Goal: Information Seeking & Learning: Learn about a topic

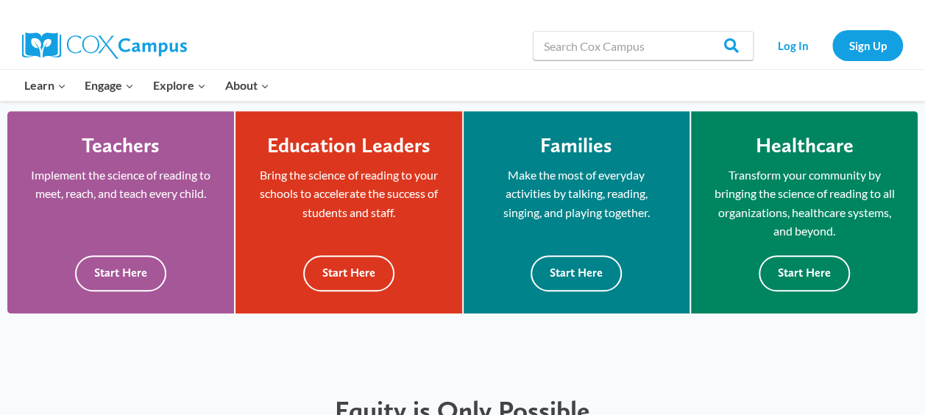
scroll to position [349, 0]
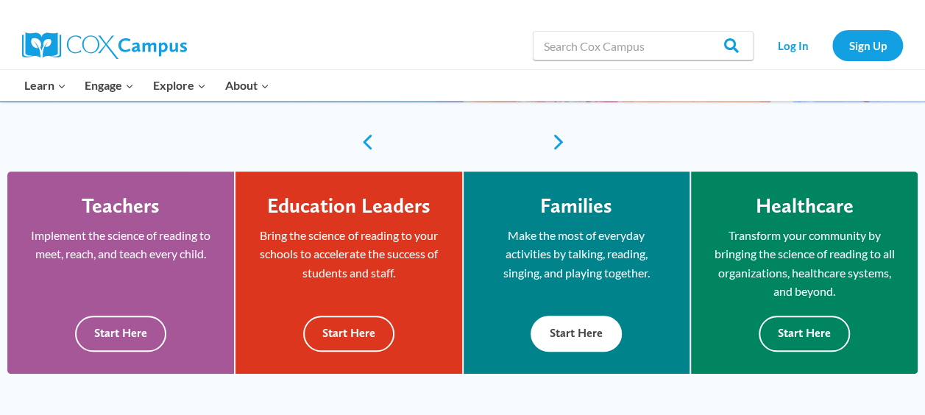
click at [596, 331] on button "Start Here" at bounding box center [576, 334] width 91 height 36
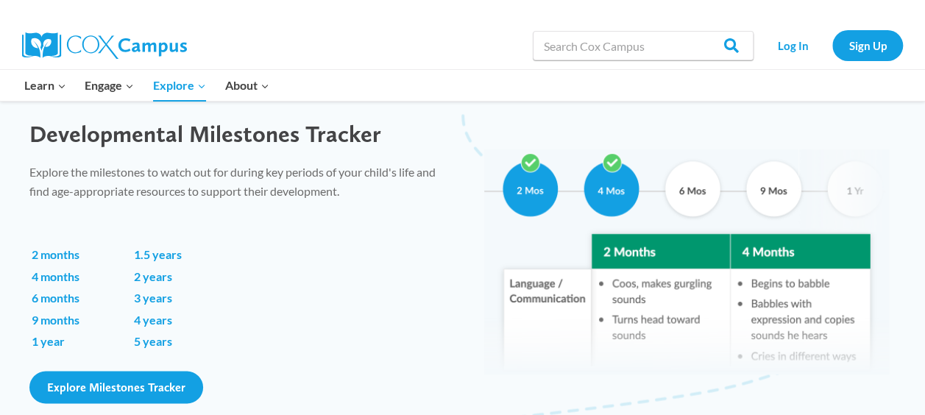
scroll to position [1027, 0]
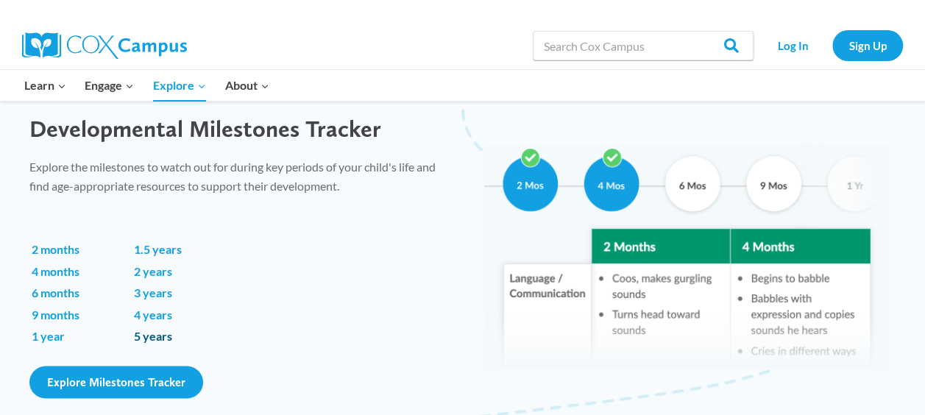
click at [151, 337] on link "5 years" at bounding box center [153, 336] width 38 height 14
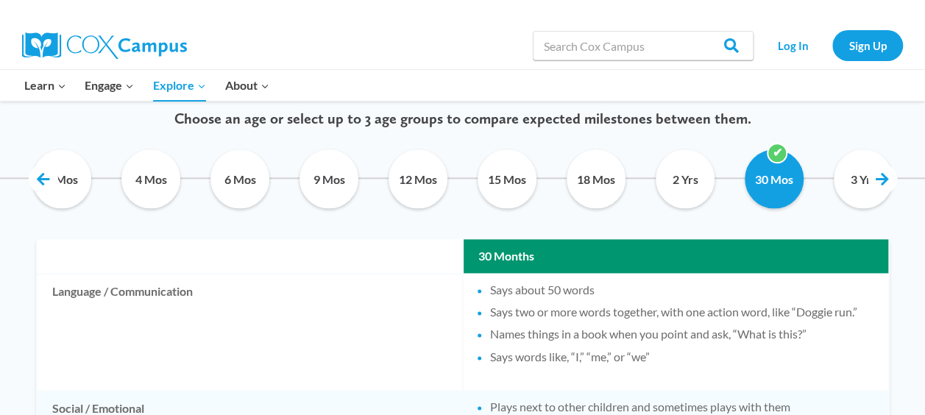
scroll to position [757, 0]
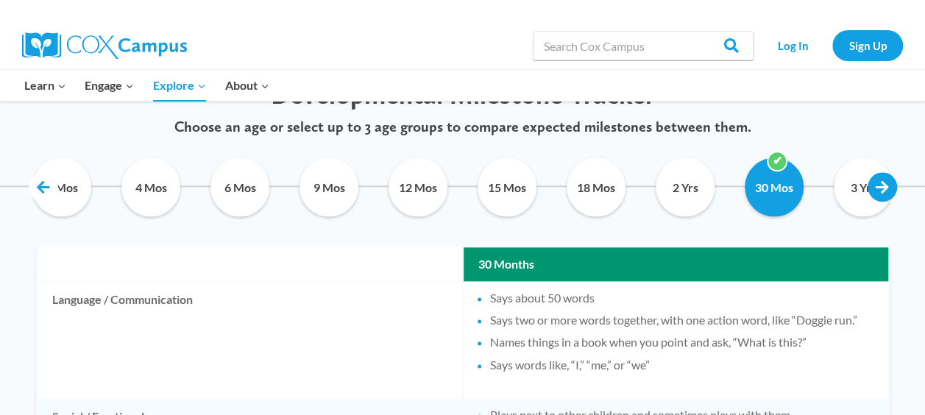
click at [885, 179] on link at bounding box center [882, 186] width 29 height 29
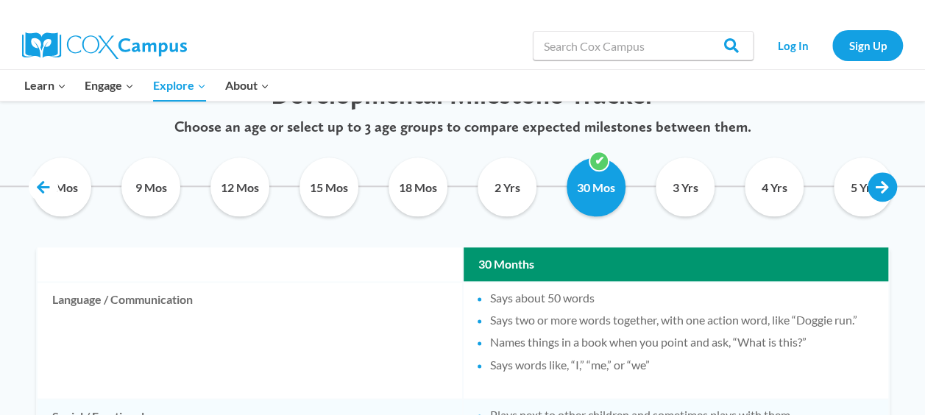
click at [885, 179] on link at bounding box center [882, 186] width 29 height 29
click at [847, 180] on input "5 Yrs" at bounding box center [863, 187] width 67 height 59
checkbox input "true"
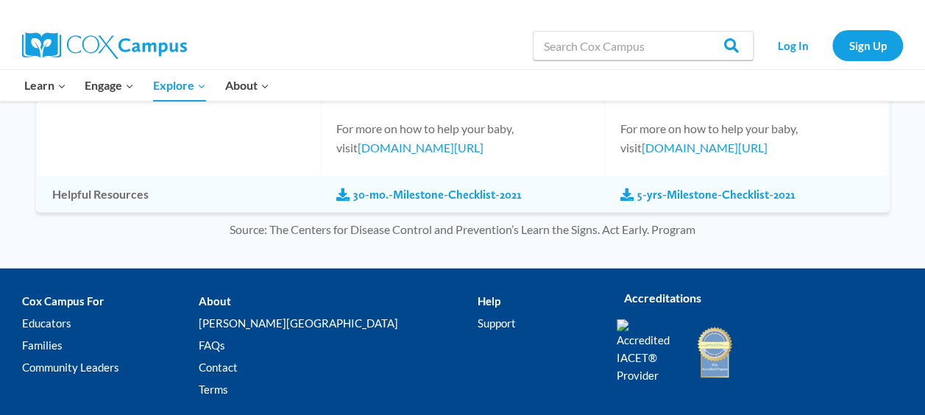
scroll to position [1939, 0]
